Goal: Find specific page/section: Find specific page/section

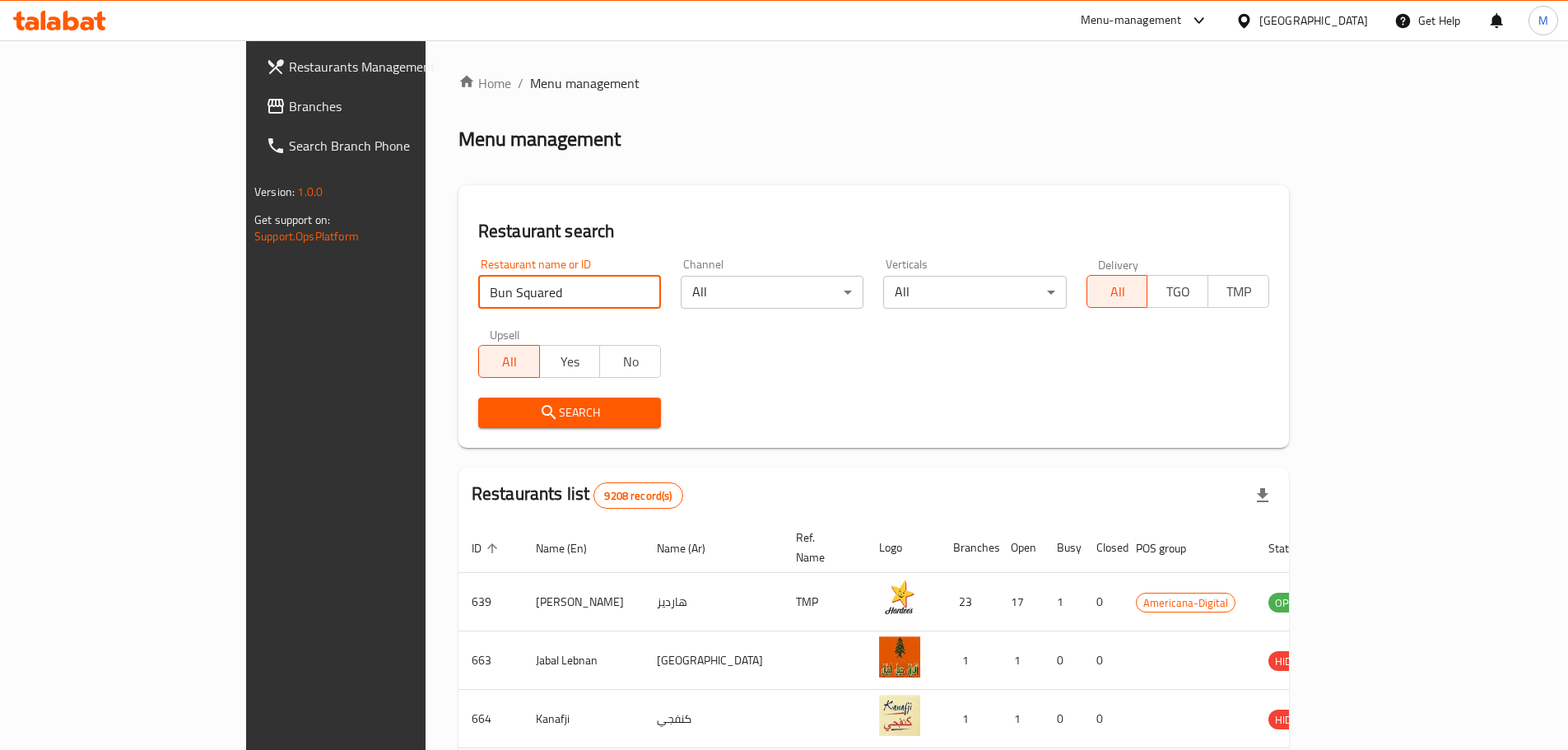
type input "Bun Squared"
click at [1340, 12] on div "[GEOGRAPHIC_DATA]" at bounding box center [1314, 21] width 109 height 18
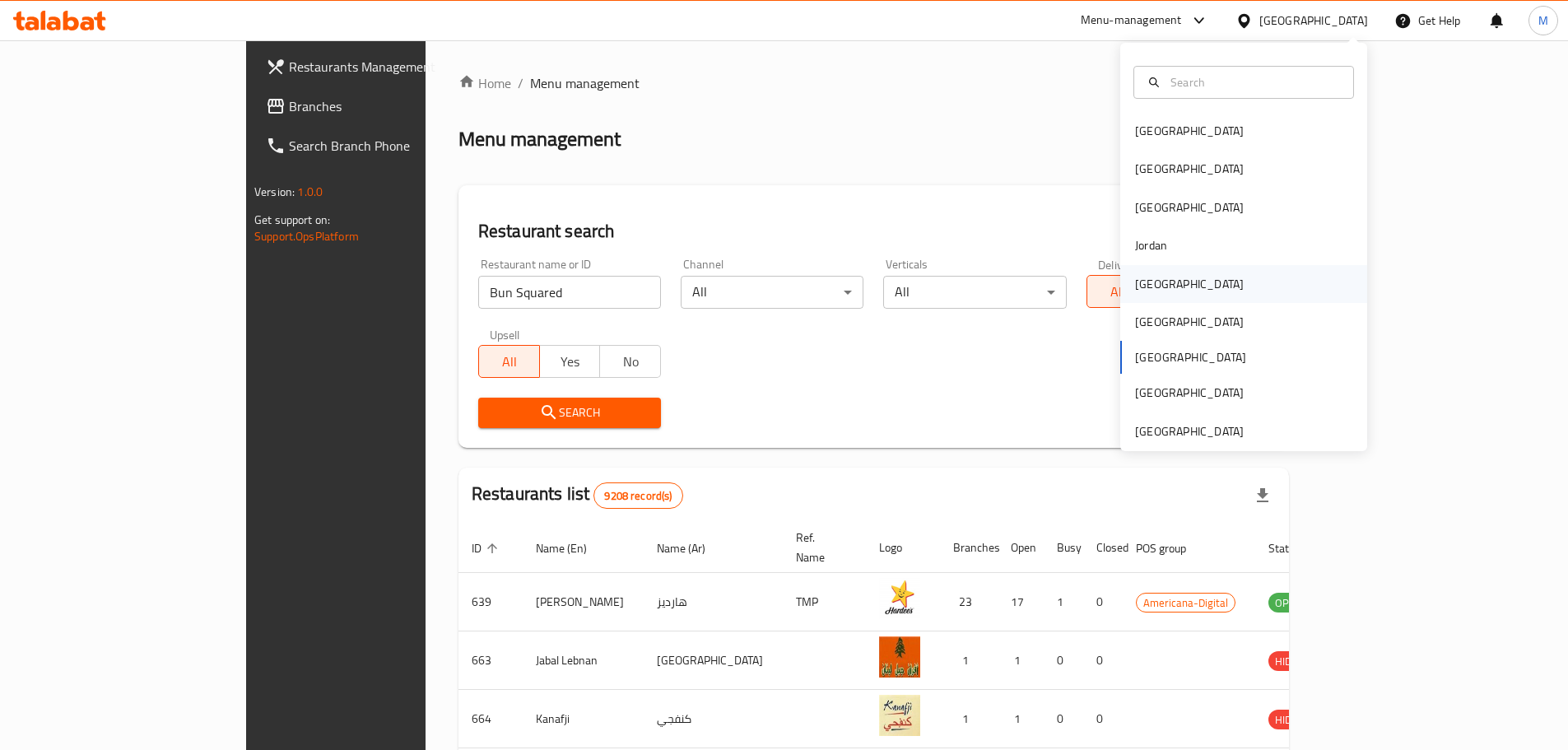
click at [1156, 283] on div "[GEOGRAPHIC_DATA]" at bounding box center [1190, 284] width 109 height 18
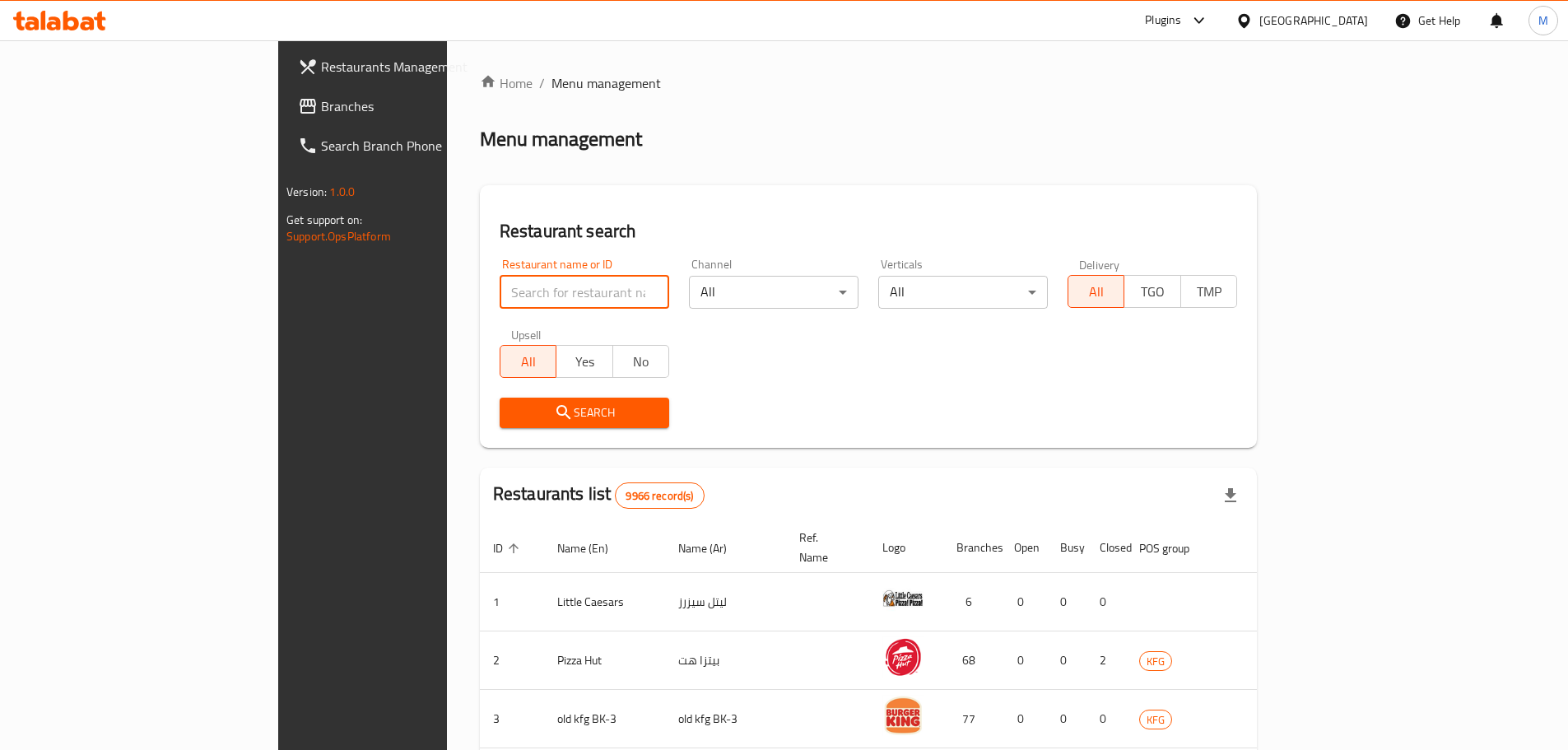
click at [500, 305] on input "search" at bounding box center [585, 293] width 170 height 33
paste input "Bun Squared"
type input "Bun Squared"
click button "Search" at bounding box center [585, 413] width 170 height 30
